Goal: Task Accomplishment & Management: Manage account settings

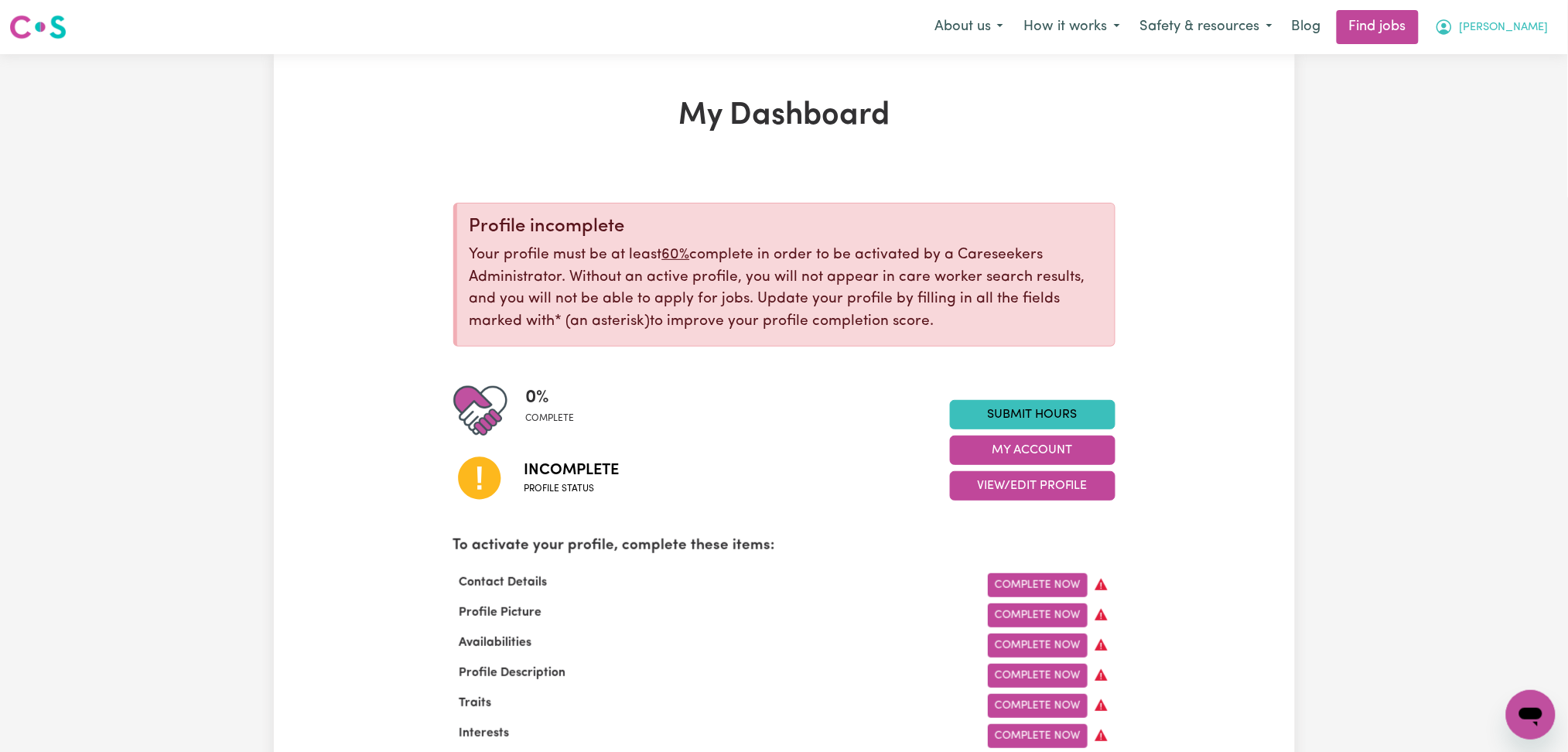
click at [1454, 36] on icon "My Account" at bounding box center [1444, 27] width 18 height 18
click at [1475, 116] on link "Logout" at bounding box center [1497, 118] width 122 height 30
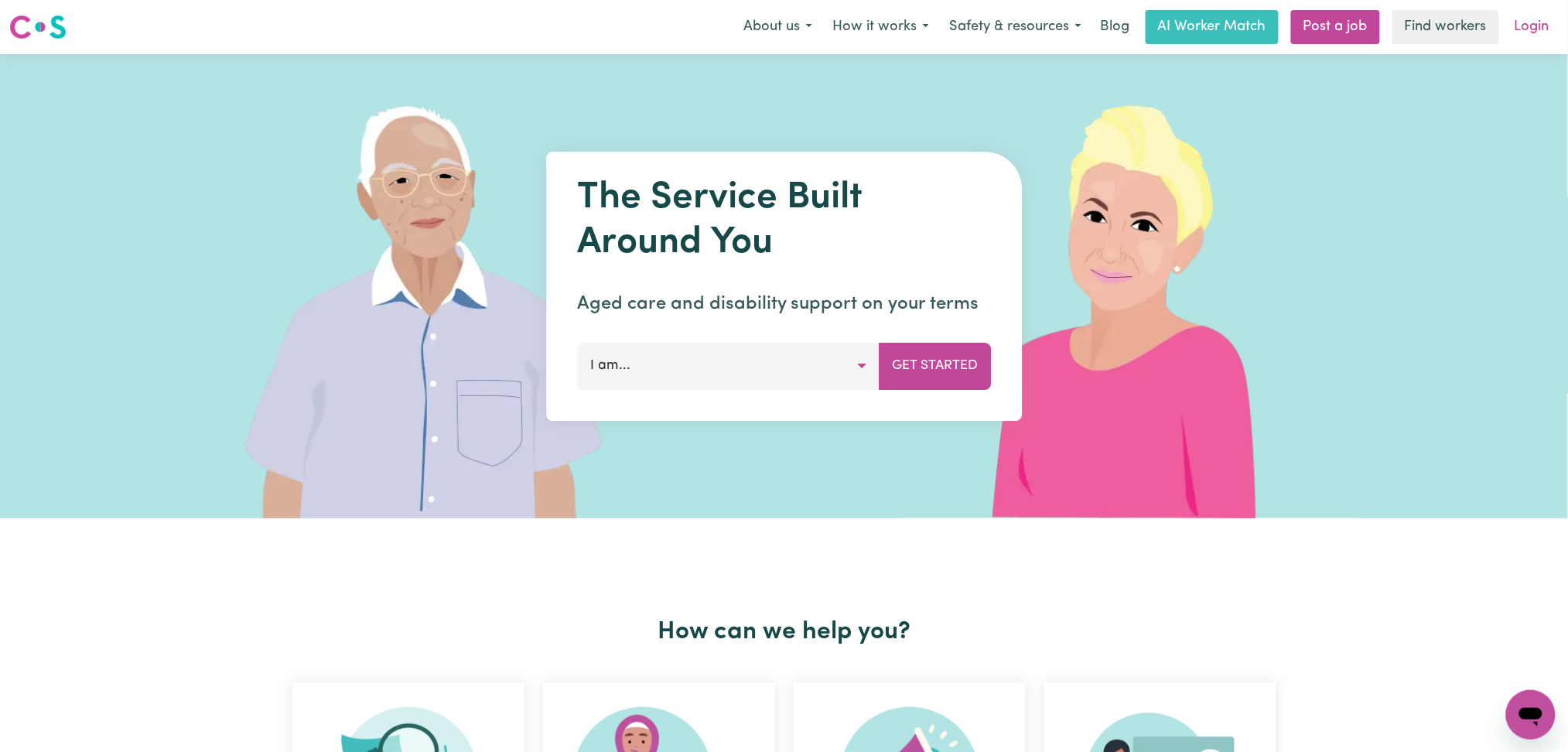
click at [1528, 28] on link "Login" at bounding box center [1532, 26] width 54 height 34
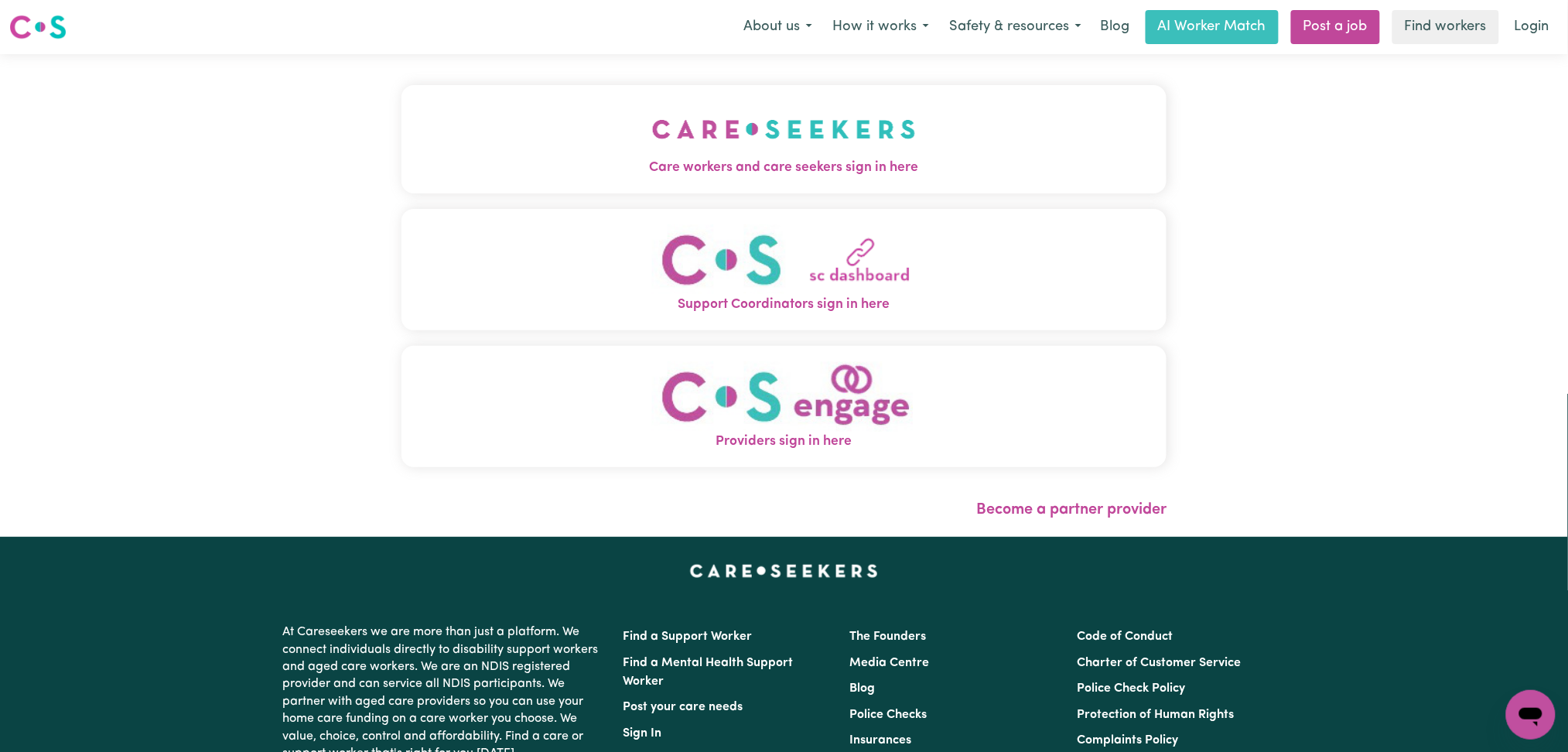
click at [764, 133] on img "Care workers and care seekers sign in here" at bounding box center [783, 129] width 264 height 57
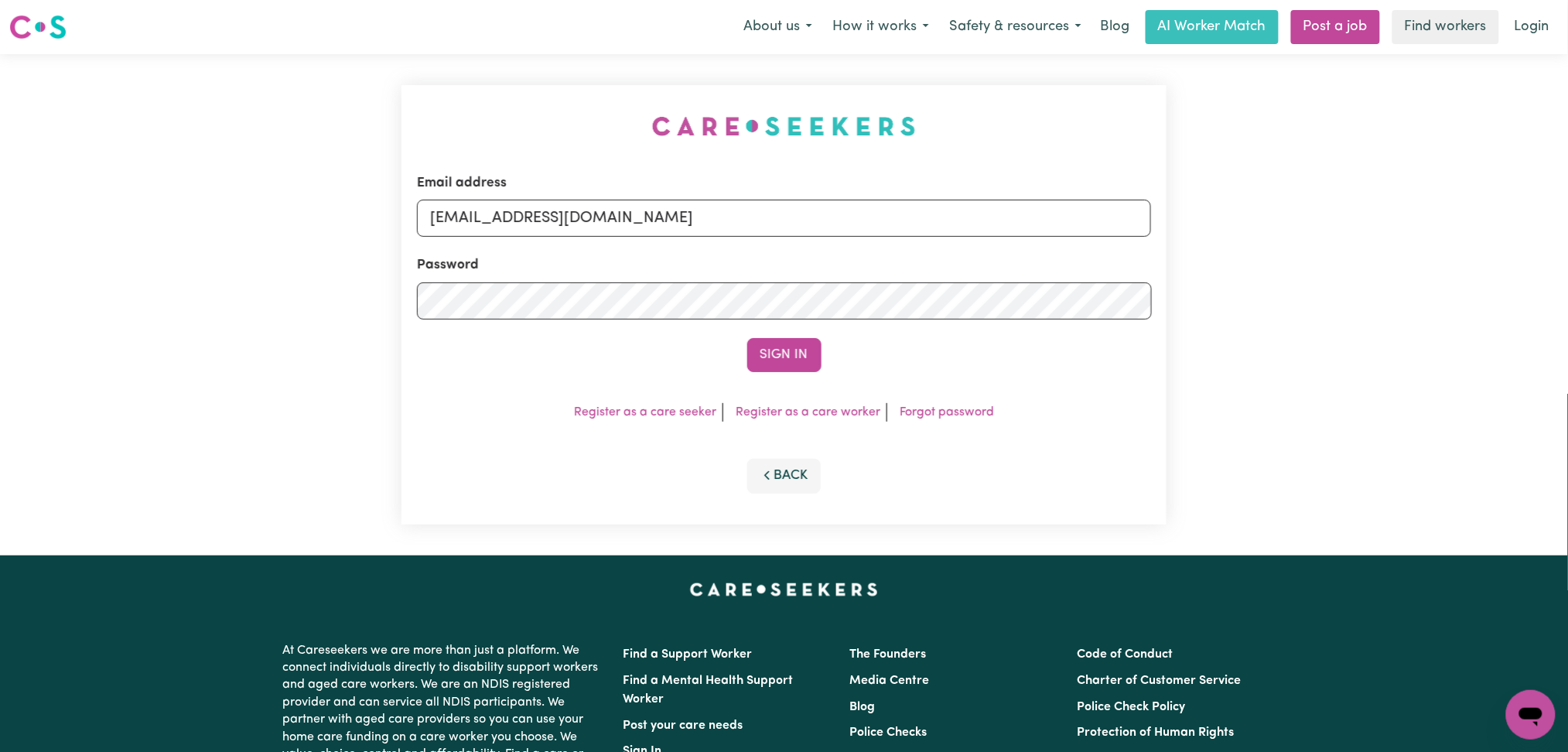
click at [641, 245] on form "Email address [EMAIL_ADDRESS][DOMAIN_NAME] Password Sign In" at bounding box center [785, 273] width 735 height 199
drag, startPoint x: 633, startPoint y: 217, endPoint x: 619, endPoint y: 235, distance: 22.8
click at [633, 217] on input "[EMAIL_ADDRESS][DOMAIN_NAME]" at bounding box center [785, 218] width 735 height 37
drag, startPoint x: 506, startPoint y: 225, endPoint x: 1022, endPoint y: 224, distance: 516.0
click at [1041, 224] on input "Superuser~[EMAIL_ADDRESS][DOMAIN_NAME]" at bounding box center [785, 218] width 735 height 37
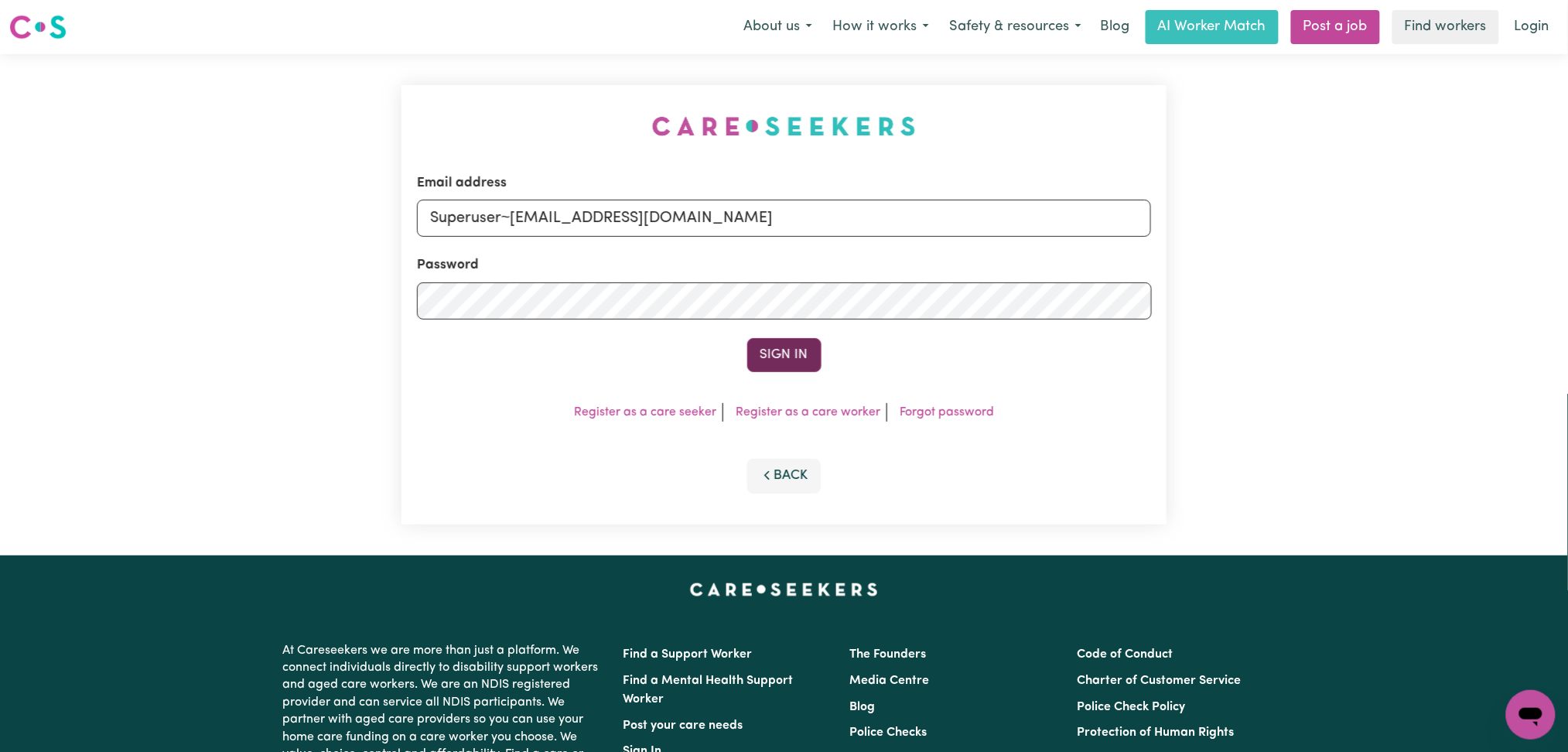
type input "Superuser~[EMAIL_ADDRESS][DOMAIN_NAME]"
click at [782, 358] on button "Sign In" at bounding box center [785, 355] width 74 height 34
